Goal: Browse casually

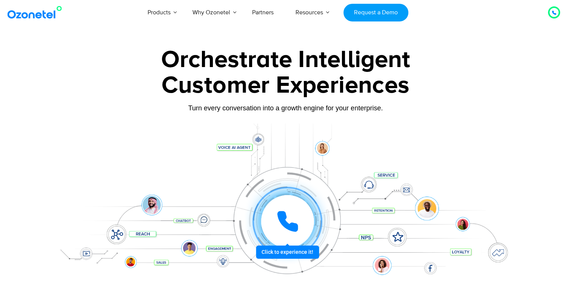
click at [285, 218] on icon at bounding box center [287, 221] width 19 height 19
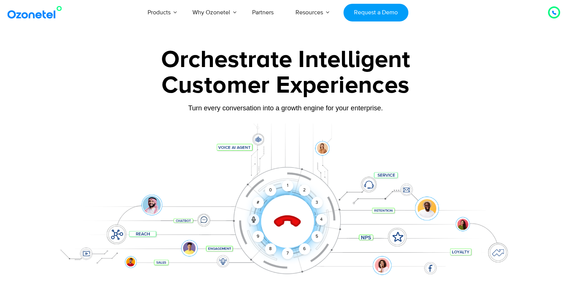
click at [285, 218] on icon at bounding box center [287, 222] width 26 height 26
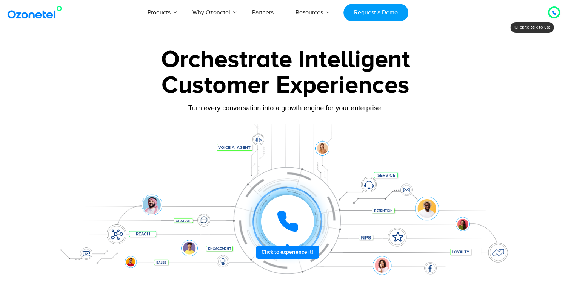
click at [263, 212] on div at bounding box center [287, 221] width 53 height 53
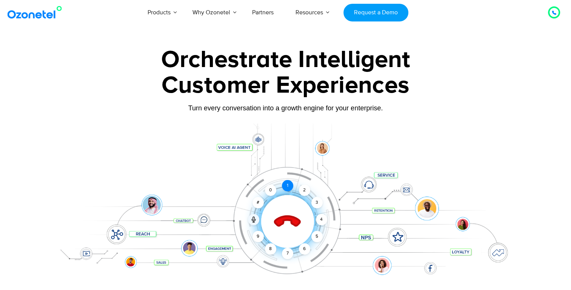
click at [287, 187] on div "1" at bounding box center [287, 185] width 11 height 11
click at [287, 219] on icon at bounding box center [287, 222] width 26 height 26
